Goal: Check status: Check status

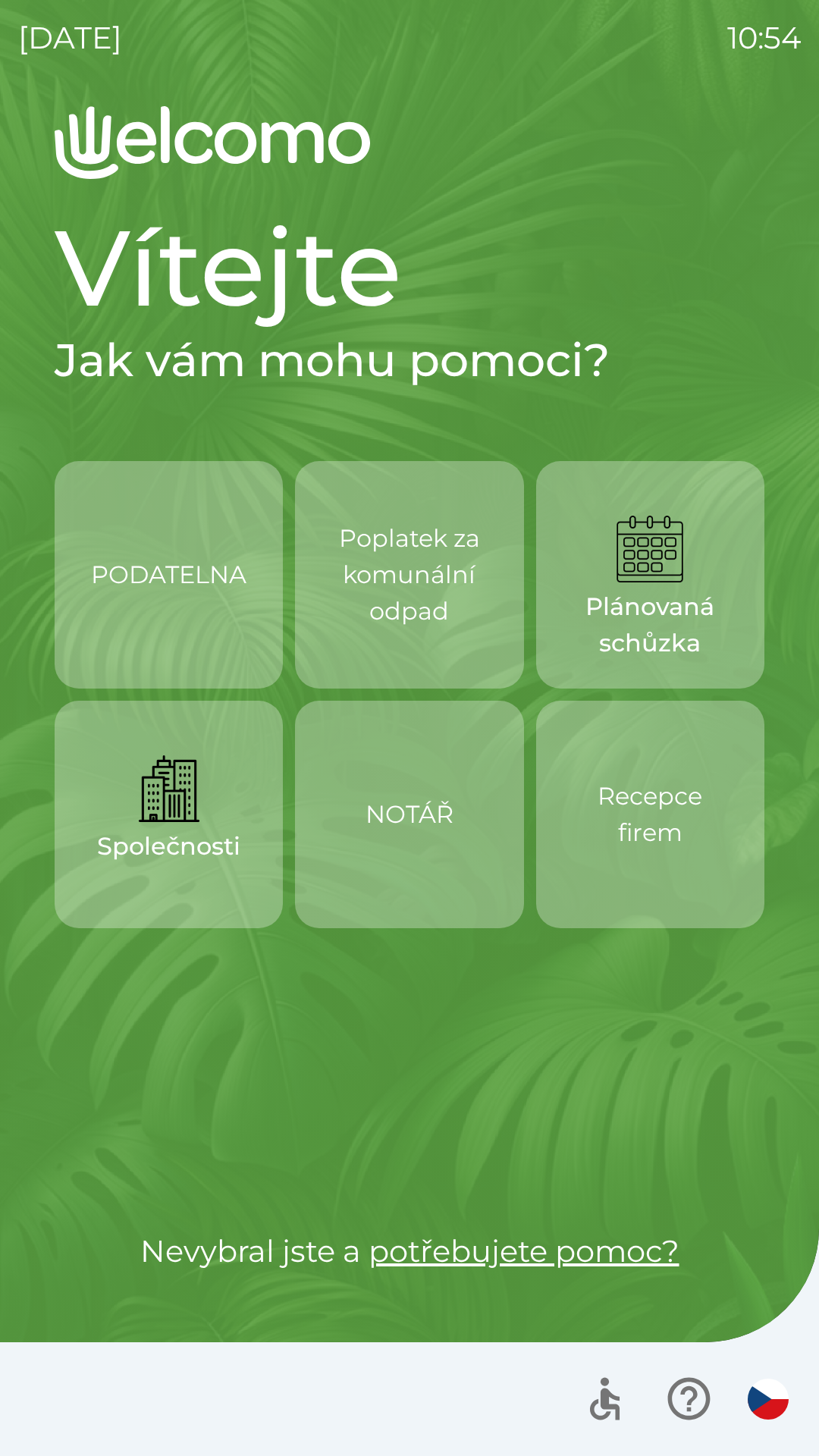
click at [482, 310] on h1 "Vítejte" at bounding box center [410, 268] width 710 height 129
click at [659, 477] on button "Plánovaná schůzka" at bounding box center [650, 575] width 228 height 228
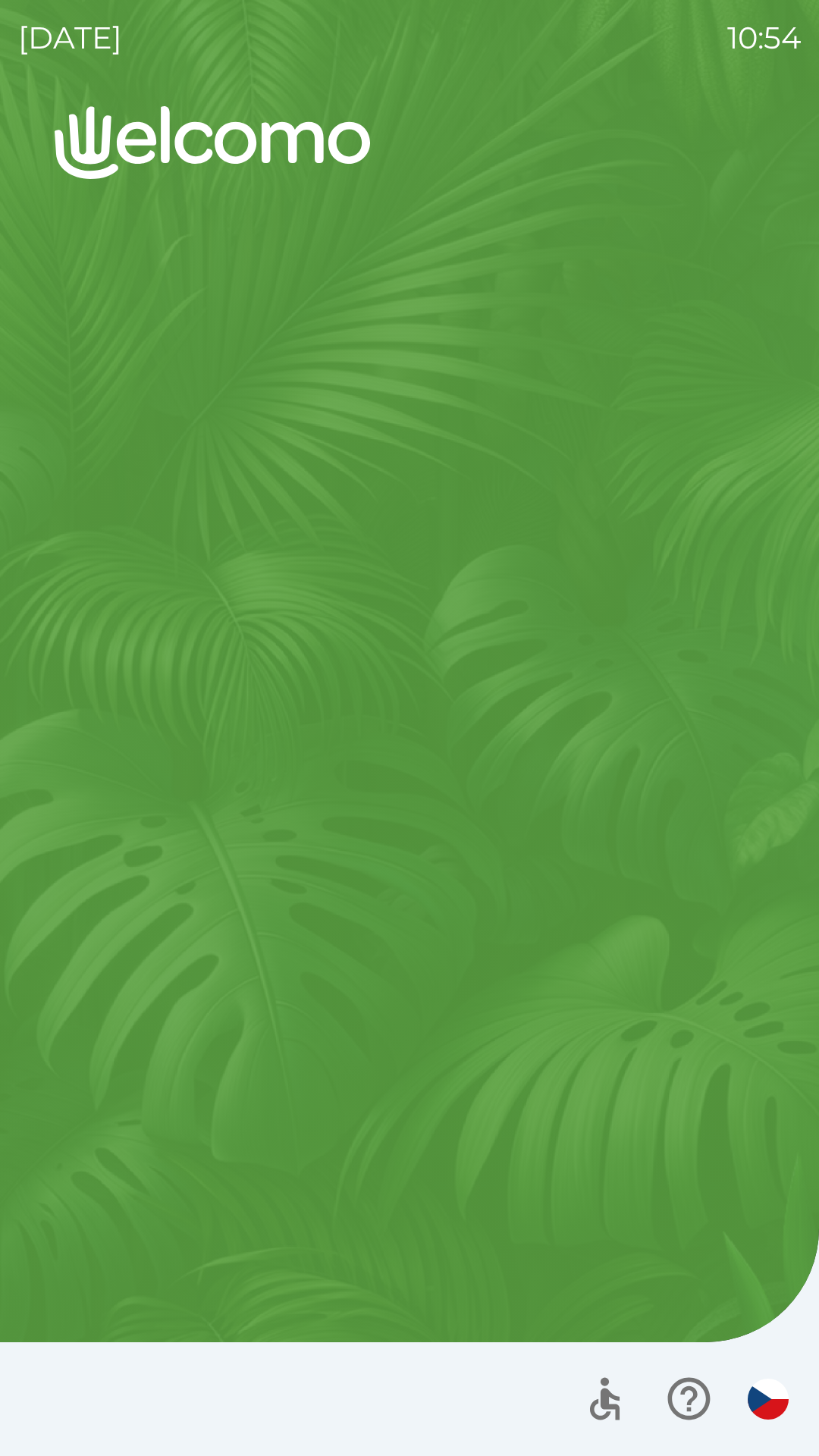
click at [643, 447] on div "Vítejte Jak vám mohu pomoci? PODATELNA Poplatek za komunální odpad Plánovaná sc…" at bounding box center [409, 780] width 782 height 1350
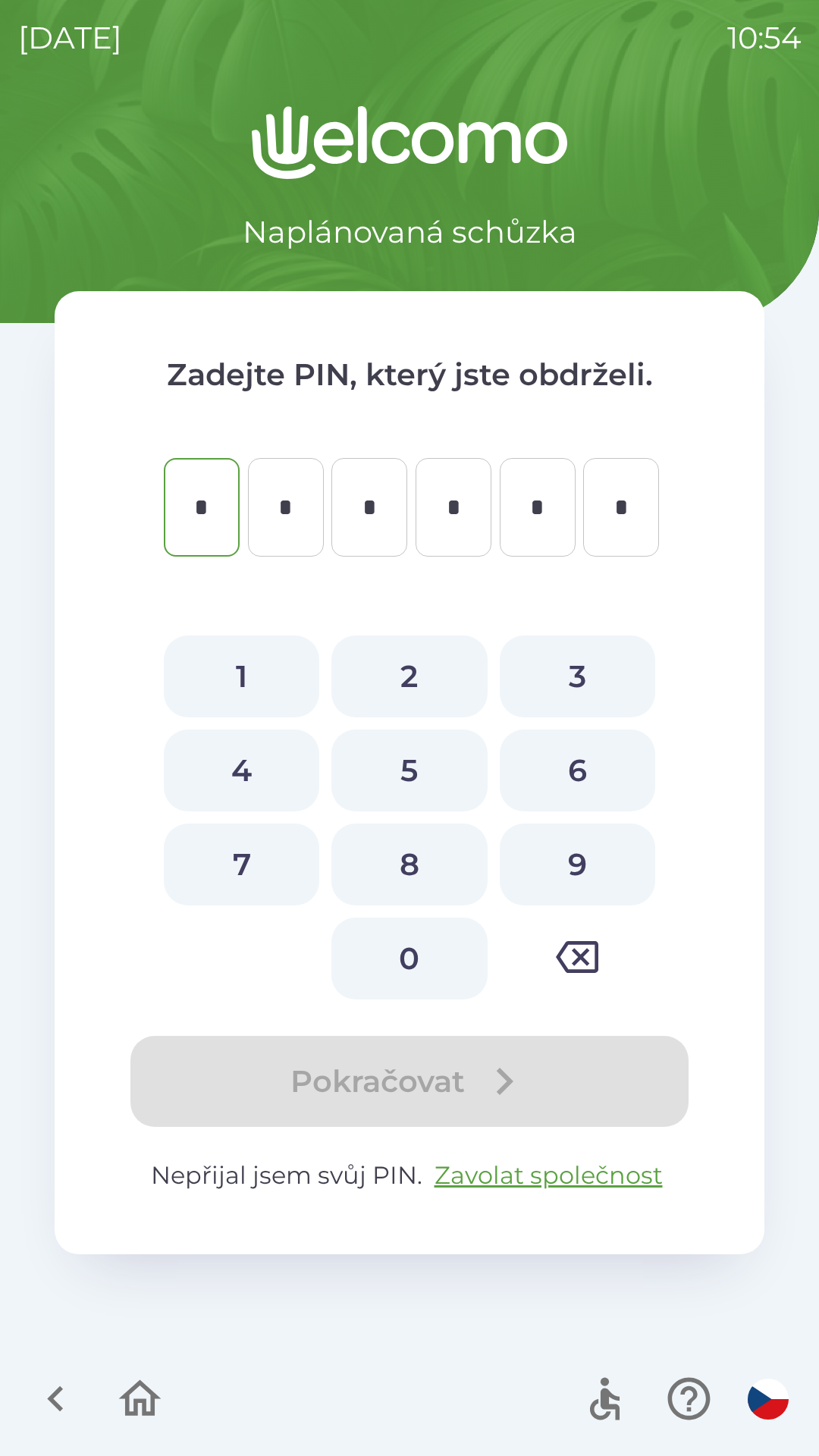
click at [775, 1136] on div "Naplánovaná schůzka [PERSON_NAME] PIN, který jste obdrželi. * ​ * ​ * ​ * ​ * ​…" at bounding box center [409, 780] width 782 height 1350
click at [782, 1180] on div "Naplánovaná schůzka [PERSON_NAME] PIN, který jste obdrželi. * ​ * ​ * ​ * ​ * ​…" at bounding box center [409, 780] width 782 height 1350
click at [807, 1209] on div "[DATE] 10:54 Naplánovaná schůzka Zadejte PIN, který jste obdrželi. * ​ * ​ * ​ …" at bounding box center [410, 728] width 819 height 1456
click at [792, 1190] on div "Naplánovaná schůzka [PERSON_NAME] PIN, který jste obdrželi. * ​ * ​ * ​ * ​ * ​…" at bounding box center [409, 780] width 782 height 1350
click at [786, 1174] on div "Naplánovaná schůzka [PERSON_NAME] PIN, který jste obdrželi. * ​ * ​ * ​ * ​ * ​…" at bounding box center [409, 780] width 782 height 1350
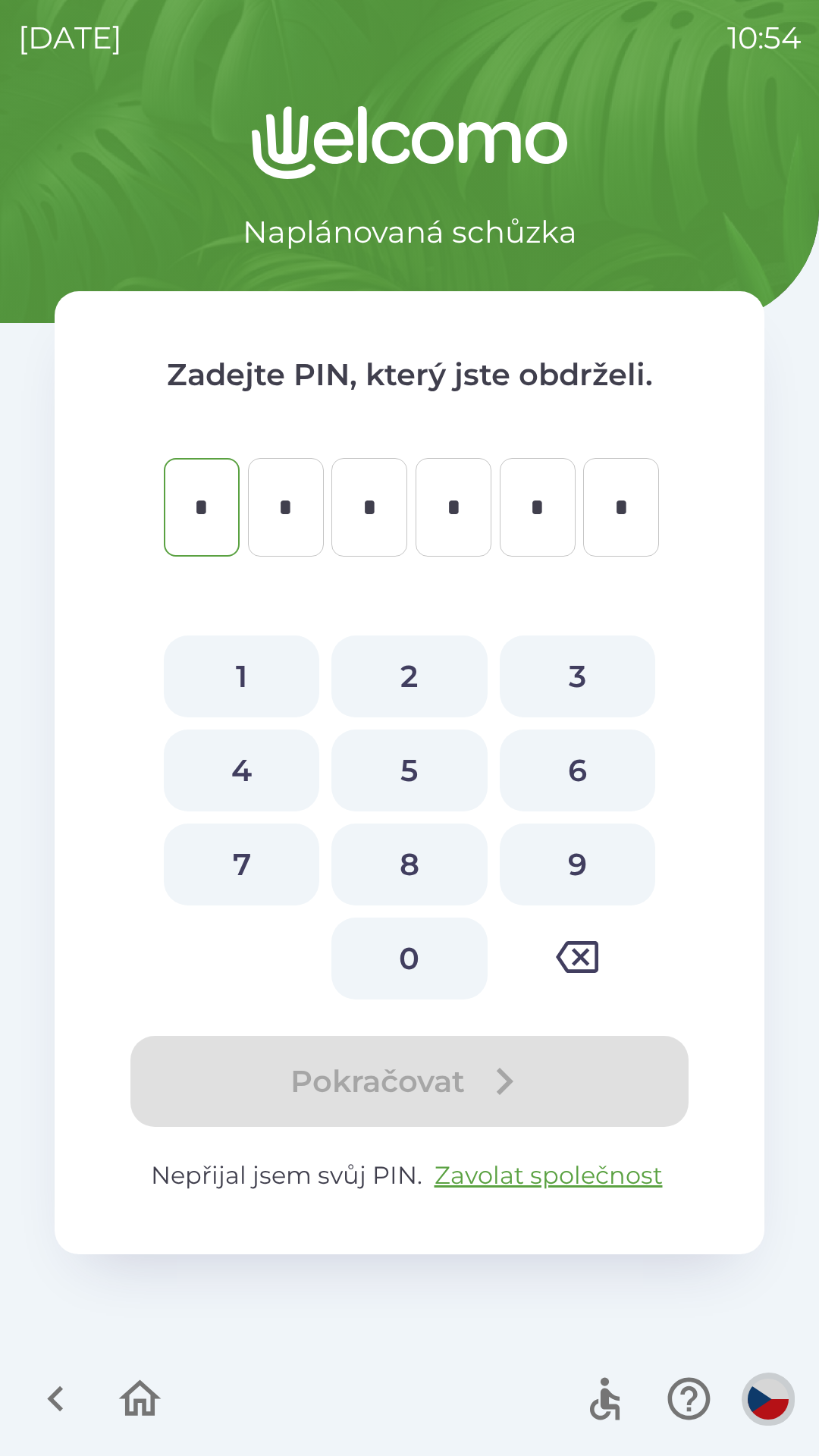
click at [789, 1384] on button "button" at bounding box center [769, 1400] width 53 height 53
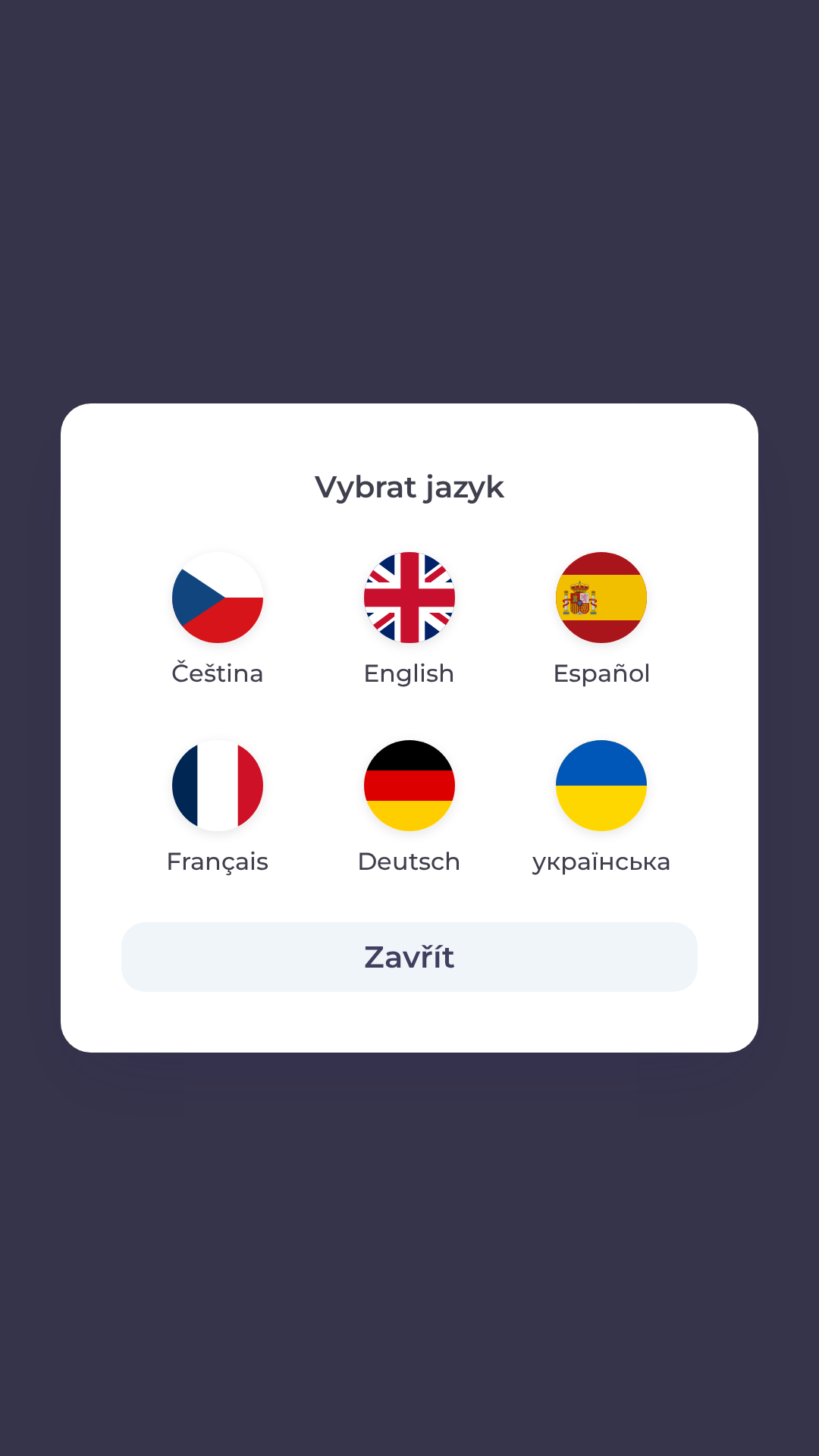
click at [538, 683] on button "Español" at bounding box center [601, 622] width 171 height 164
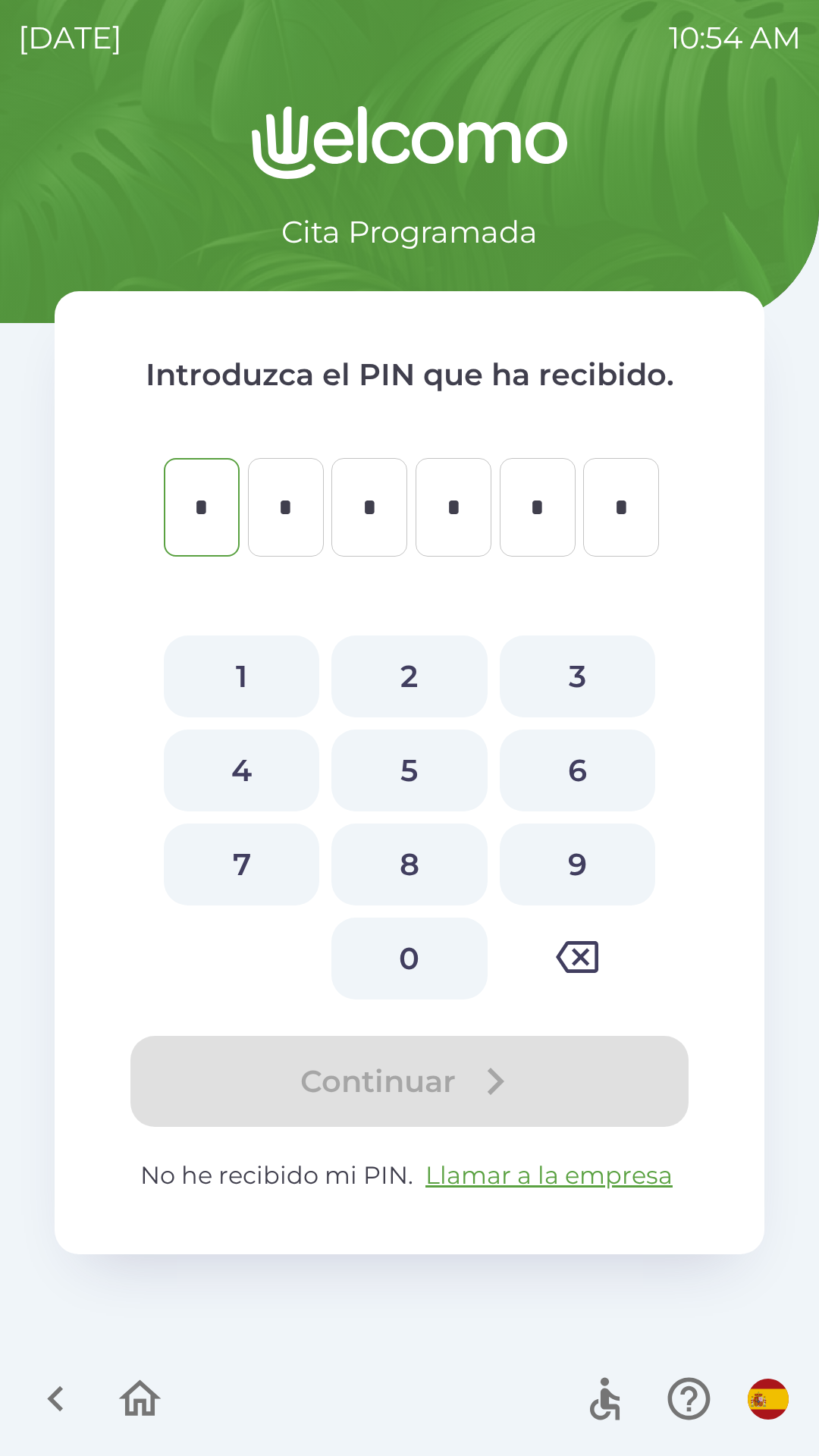
click at [774, 1153] on div "Cita Programada Introduzca el PIN que ha recibido. * ​ * ​ * ​ * ​ * ​ * ​ Ha i…" at bounding box center [409, 780] width 782 height 1350
click at [782, 1190] on div "Cita Programada Introduzca el PIN que ha recibido. * ​ * ​ * ​ * ​ * ​ * ​ Ha i…" at bounding box center [409, 780] width 782 height 1350
click at [786, 1326] on div "Cita Programada Introduzca el PIN que ha recibido. * ​ * ​ * ​ * ​ * ​ * ​ Ha i…" at bounding box center [409, 780] width 782 height 1350
click at [784, 68] on div "[DATE] 10:54 AM" at bounding box center [409, 38] width 782 height 76
